Goal: Task Accomplishment & Management: Manage account settings

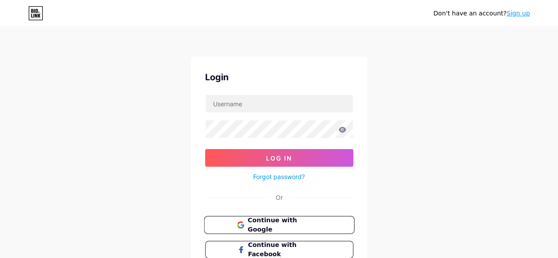
click at [287, 226] on span "Continue with Google" at bounding box center [284, 225] width 74 height 19
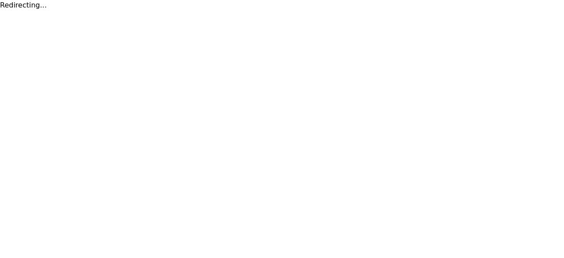
click at [185, 11] on html "Redirecting..." at bounding box center [282, 5] width 564 height 11
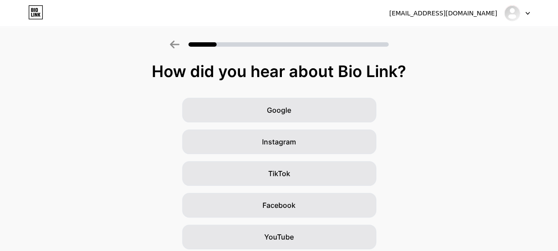
drag, startPoint x: 526, startPoint y: 14, endPoint x: 521, endPoint y: 44, distance: 30.5
click at [526, 14] on icon at bounding box center [528, 13] width 4 height 2
